Goal: Task Accomplishment & Management: Manage account settings

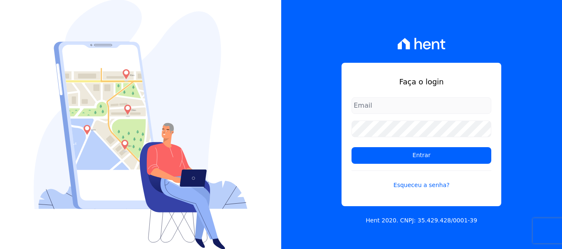
click at [390, 109] on input "email" at bounding box center [421, 105] width 140 height 17
type input "joao@grupovitoriasp.com.br"
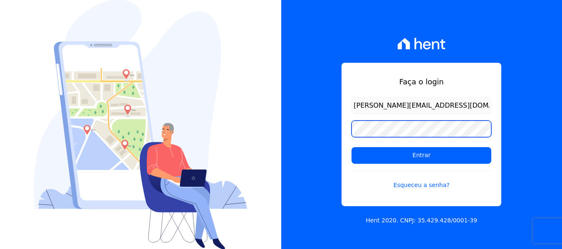
click at [351, 147] on input "Entrar" at bounding box center [421, 155] width 140 height 17
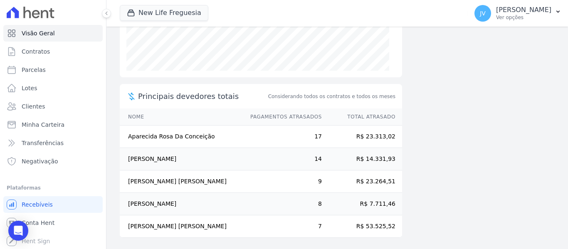
scroll to position [176, 0]
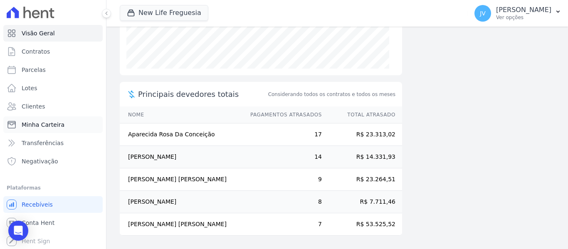
click at [45, 124] on span "Minha Carteira" at bounding box center [43, 125] width 43 height 8
